Goal: Check status: Check status

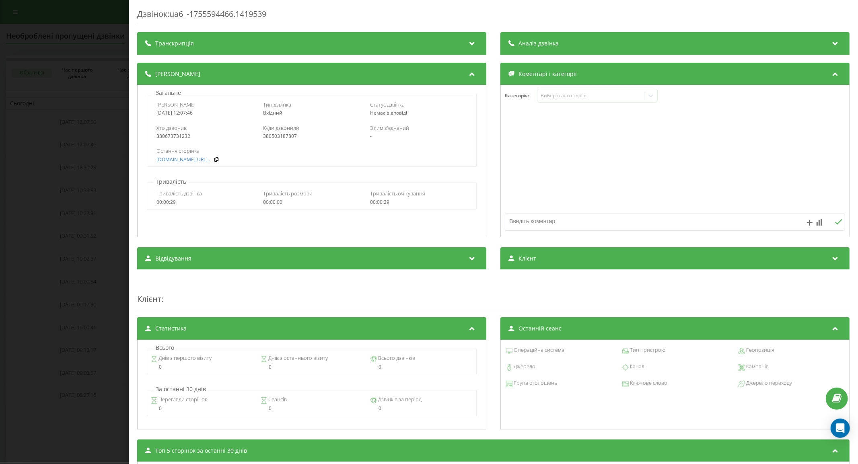
click at [74, 129] on div "Дзвінок : ua6_-1755594466.1419539 Транскрипція Для AI-аналізу майбутніх дзвінкі…" at bounding box center [429, 232] width 858 height 464
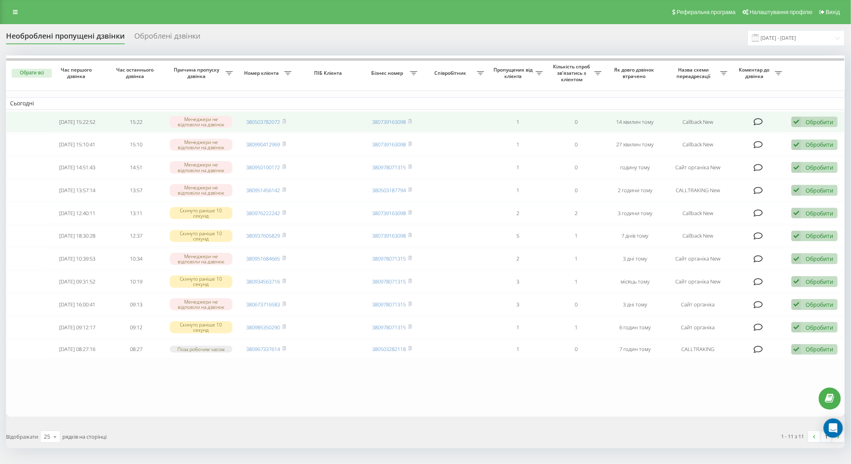
click at [759, 121] on icon at bounding box center [757, 122] width 9 height 8
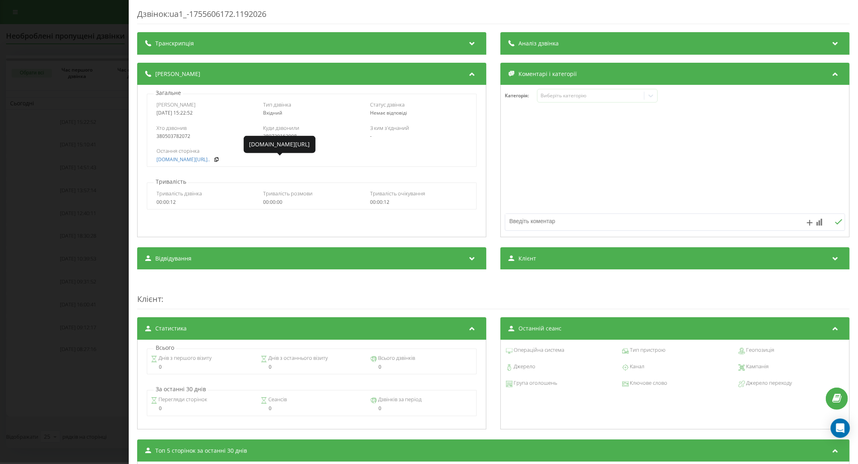
click at [121, 168] on div "Дзвінок : ua1_-1755606172.1192026 Транскрипція Для AI-аналізу майбутніх дзвінкі…" at bounding box center [429, 232] width 858 height 464
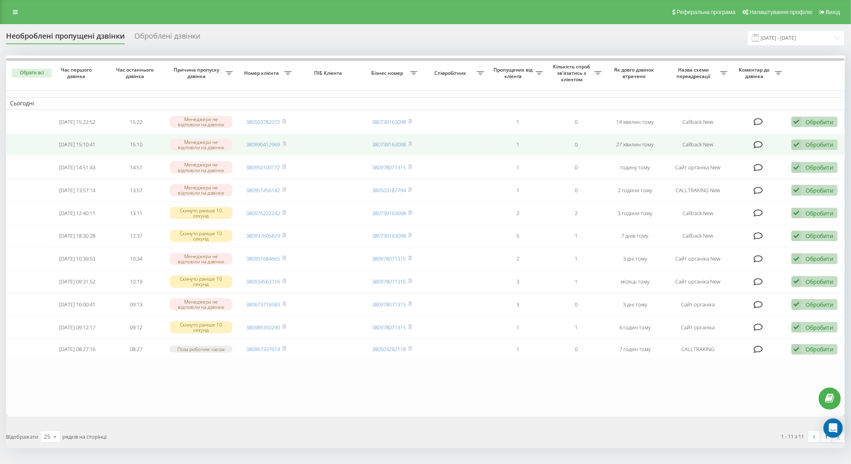
click at [760, 141] on icon at bounding box center [757, 145] width 9 height 8
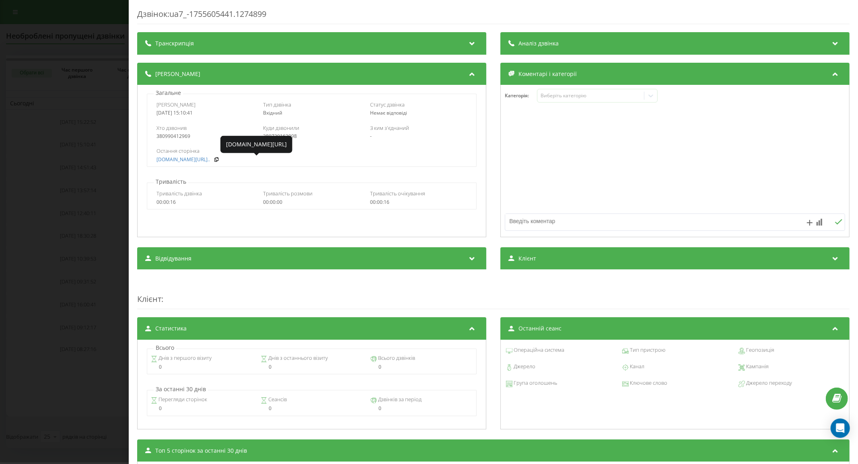
click at [94, 169] on div "Дзвінок : ua7_-1755605441.1274899 Транскрипція Для AI-аналізу майбутніх дзвінкі…" at bounding box center [429, 232] width 858 height 464
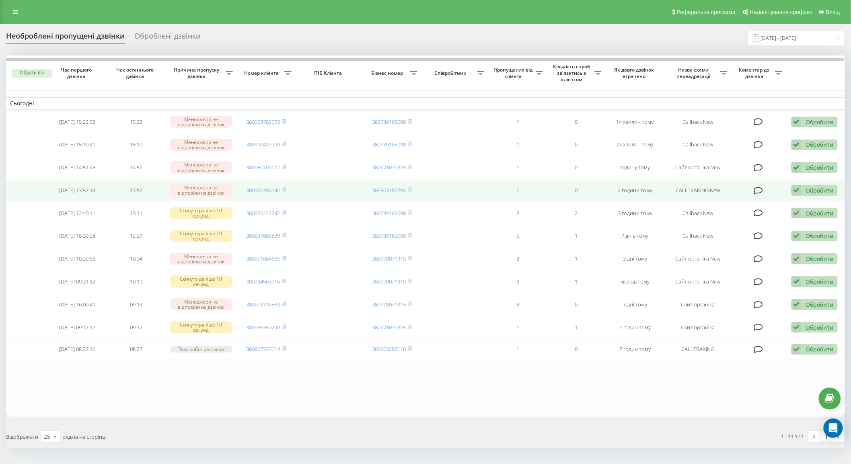
click at [758, 187] on icon at bounding box center [757, 191] width 9 height 8
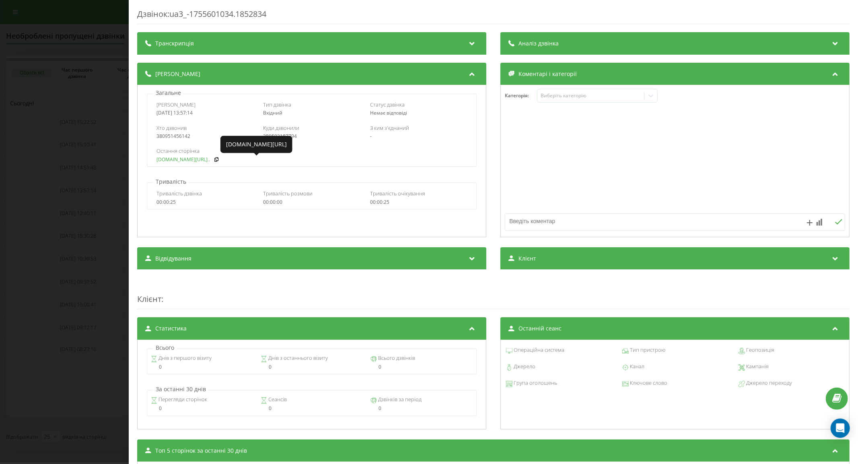
click at [174, 159] on link "[DOMAIN_NAME][URL].." at bounding box center [182, 160] width 53 height 6
click at [182, 159] on link "[DOMAIN_NAME][URL].." at bounding box center [182, 160] width 53 height 6
